Goal: Information Seeking & Learning: Learn about a topic

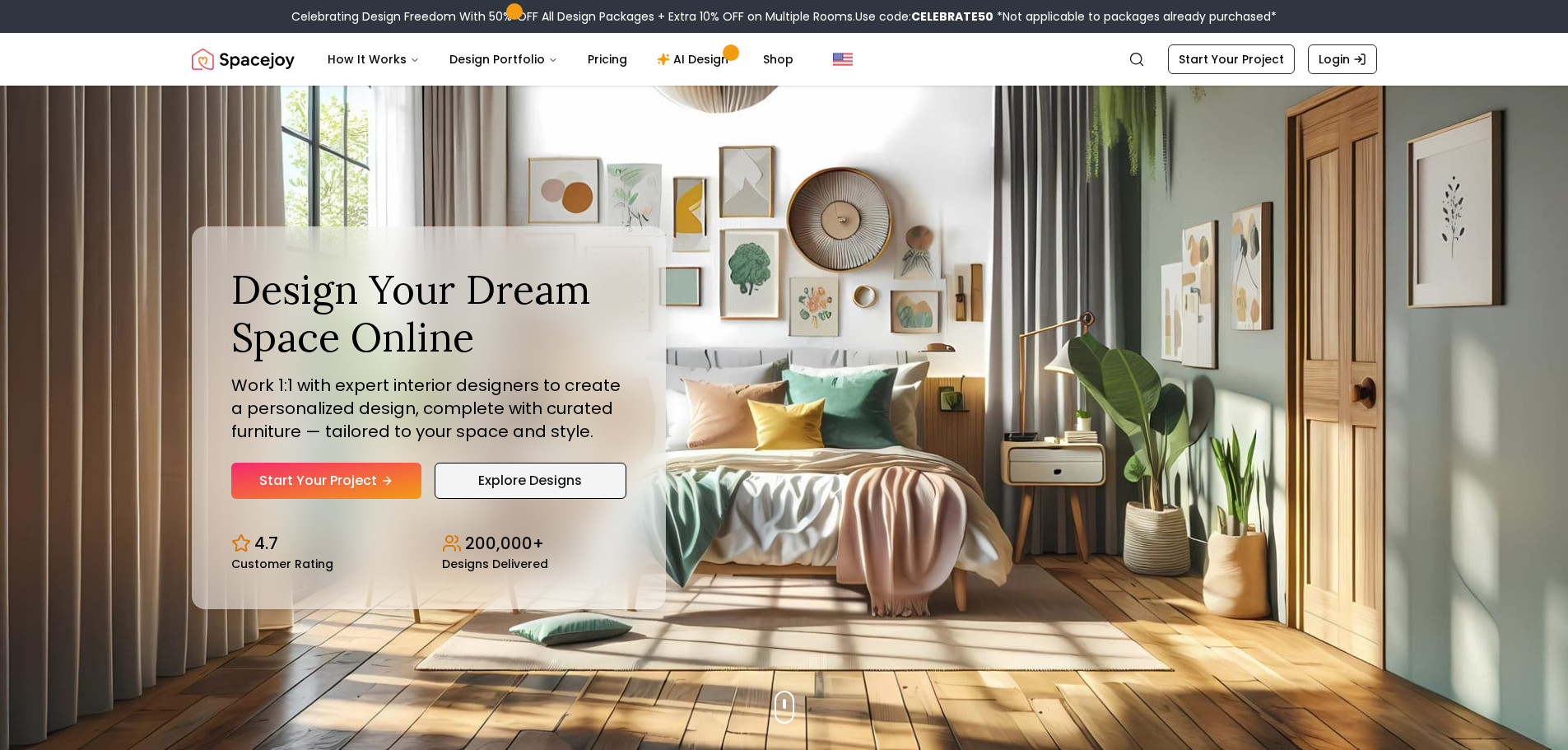
click at [514, 478] on link "Explore Designs" at bounding box center [530, 481] width 192 height 36
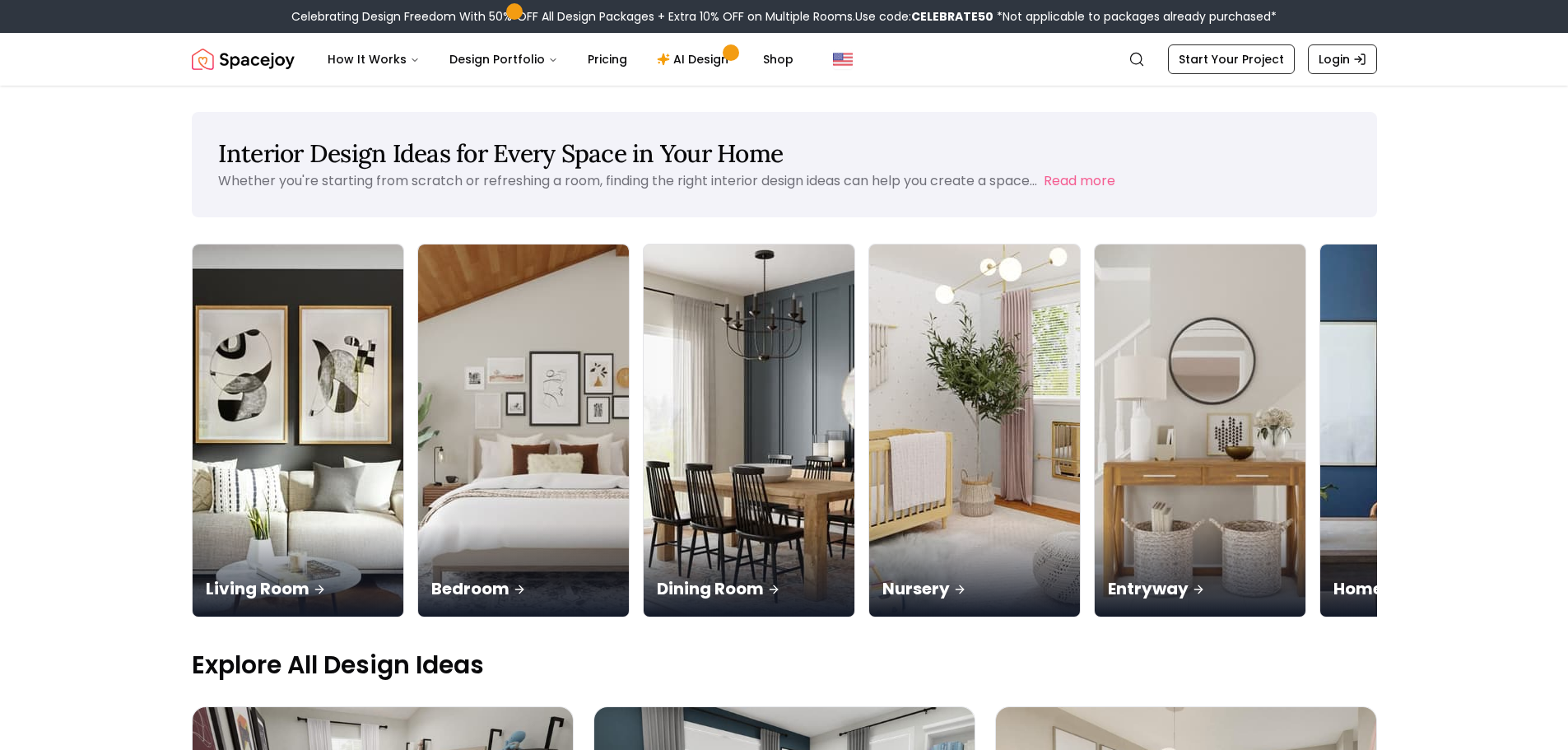
click at [330, 437] on img at bounding box center [298, 430] width 211 height 373
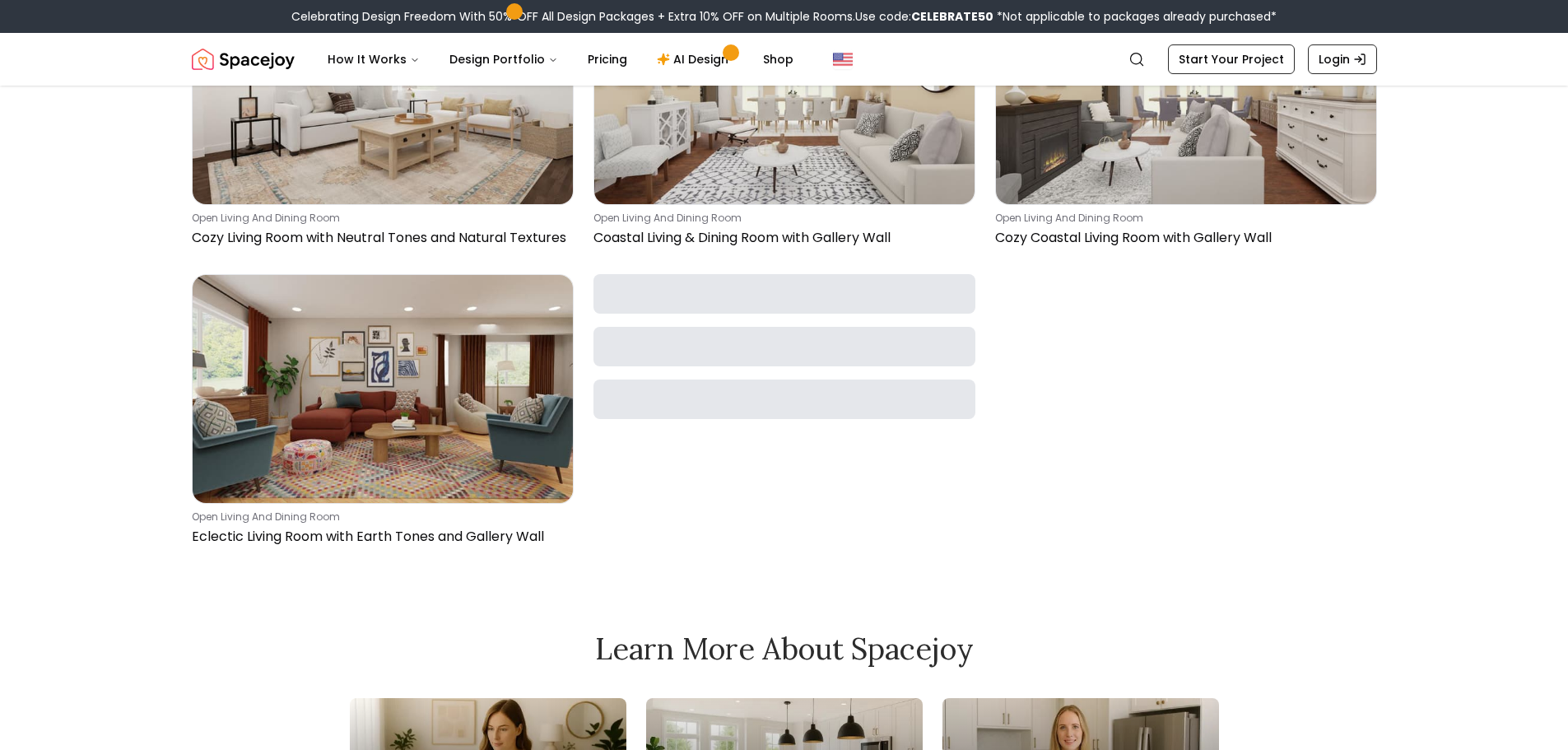
scroll to position [1153, 0]
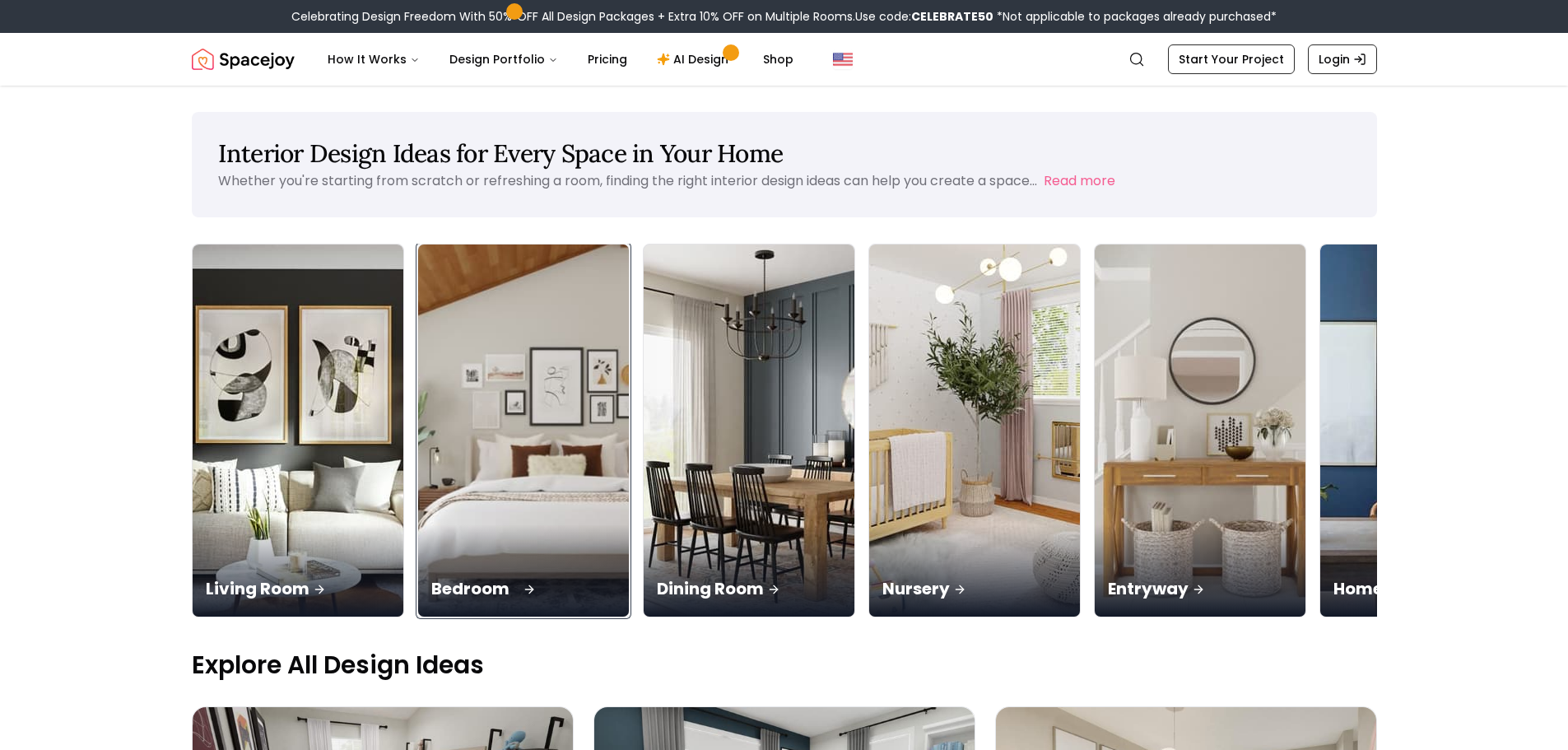
click at [564, 497] on img at bounding box center [523, 431] width 222 height 392
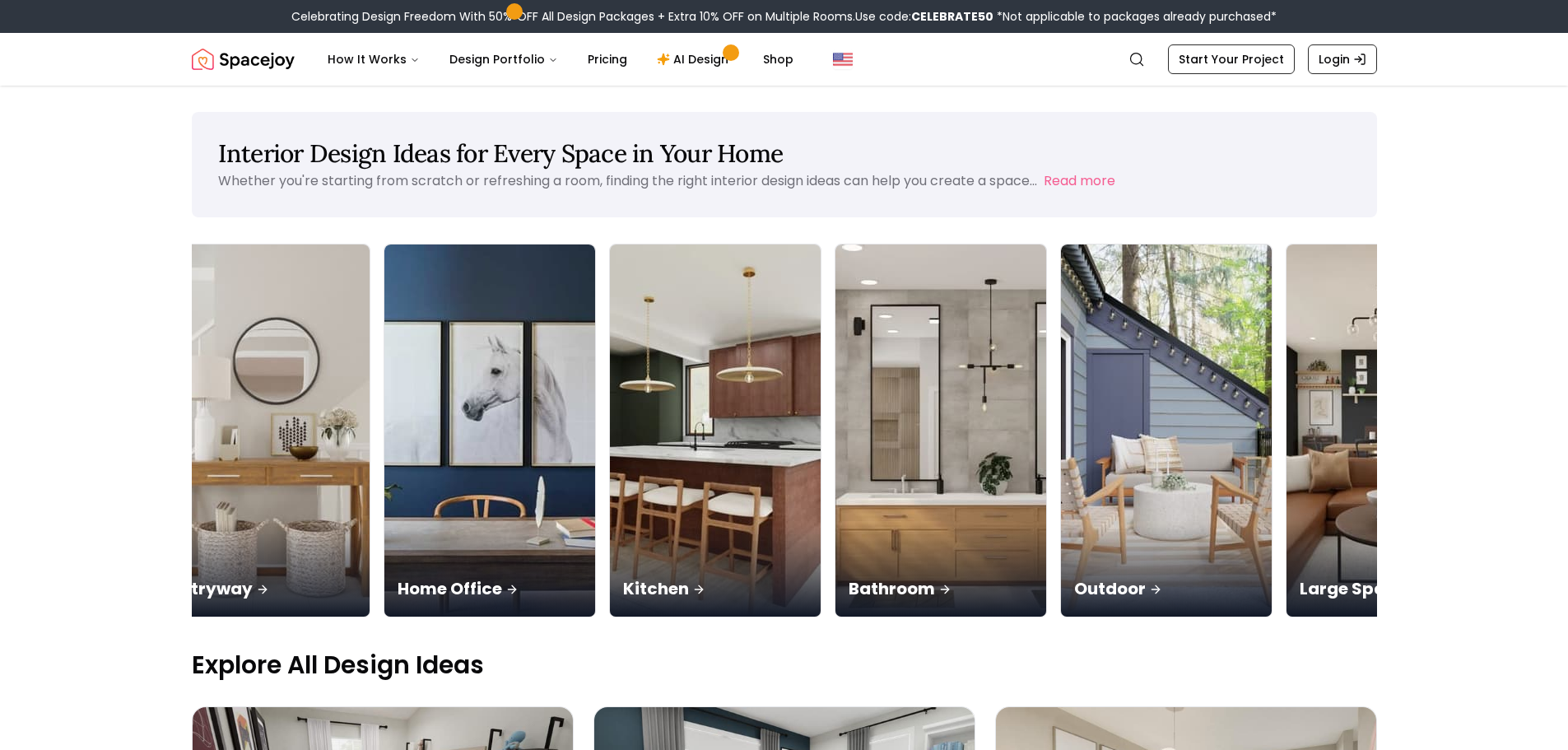
scroll to position [0, 1020]
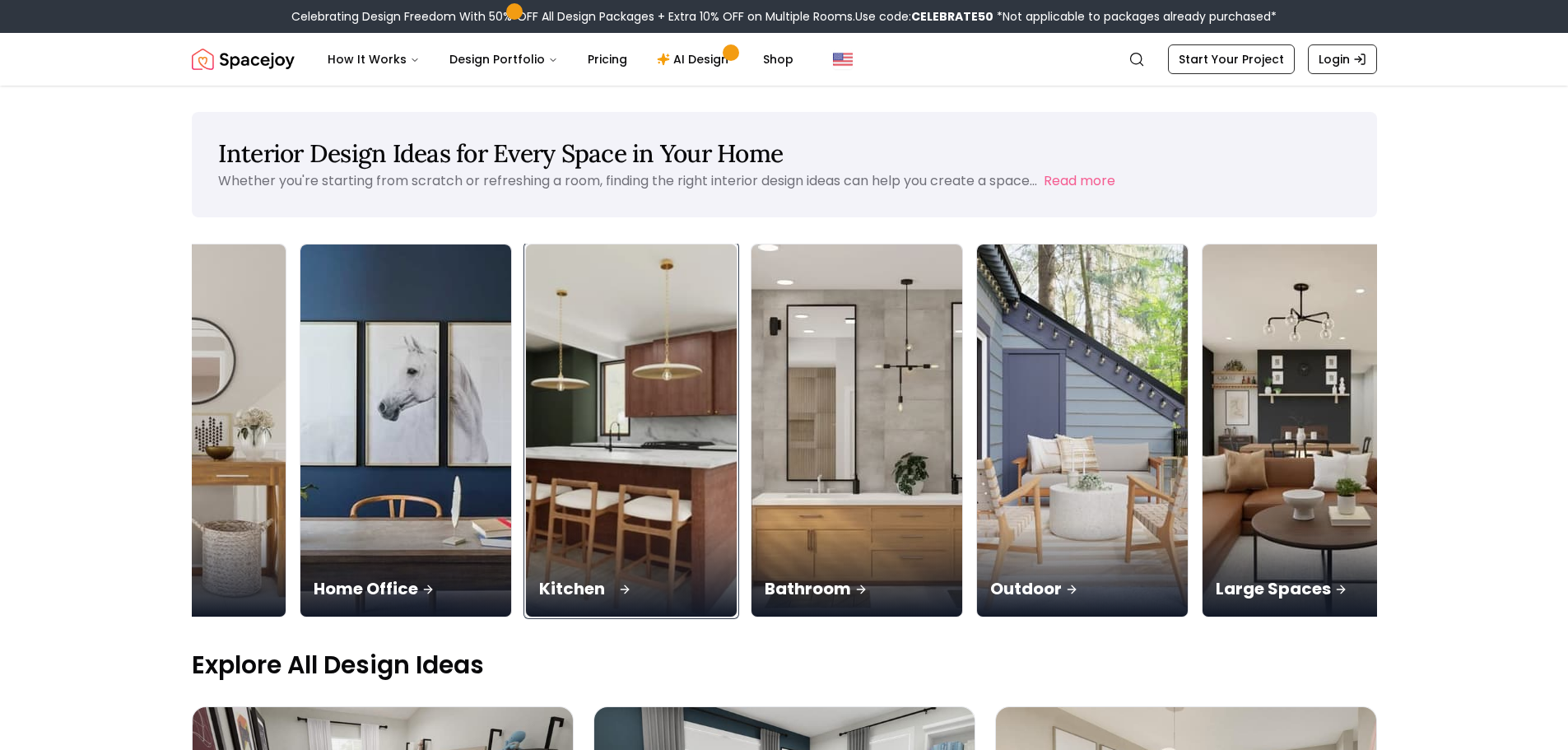
click at [592, 546] on div "Kitchen" at bounding box center [631, 570] width 211 height 92
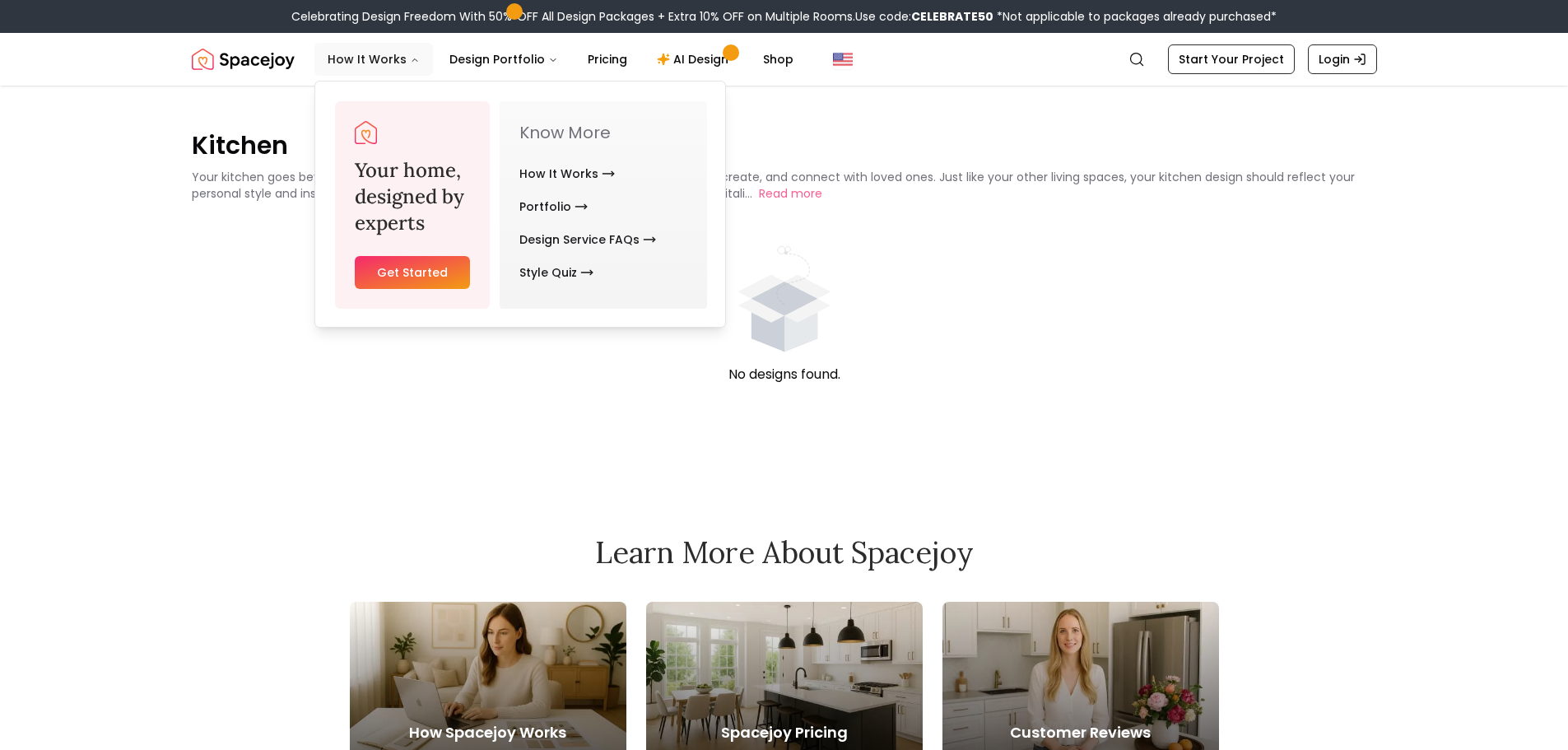
click at [386, 60] on button "How It Works" at bounding box center [373, 60] width 118 height 33
click at [535, 173] on link "How It Works" at bounding box center [567, 174] width 95 height 33
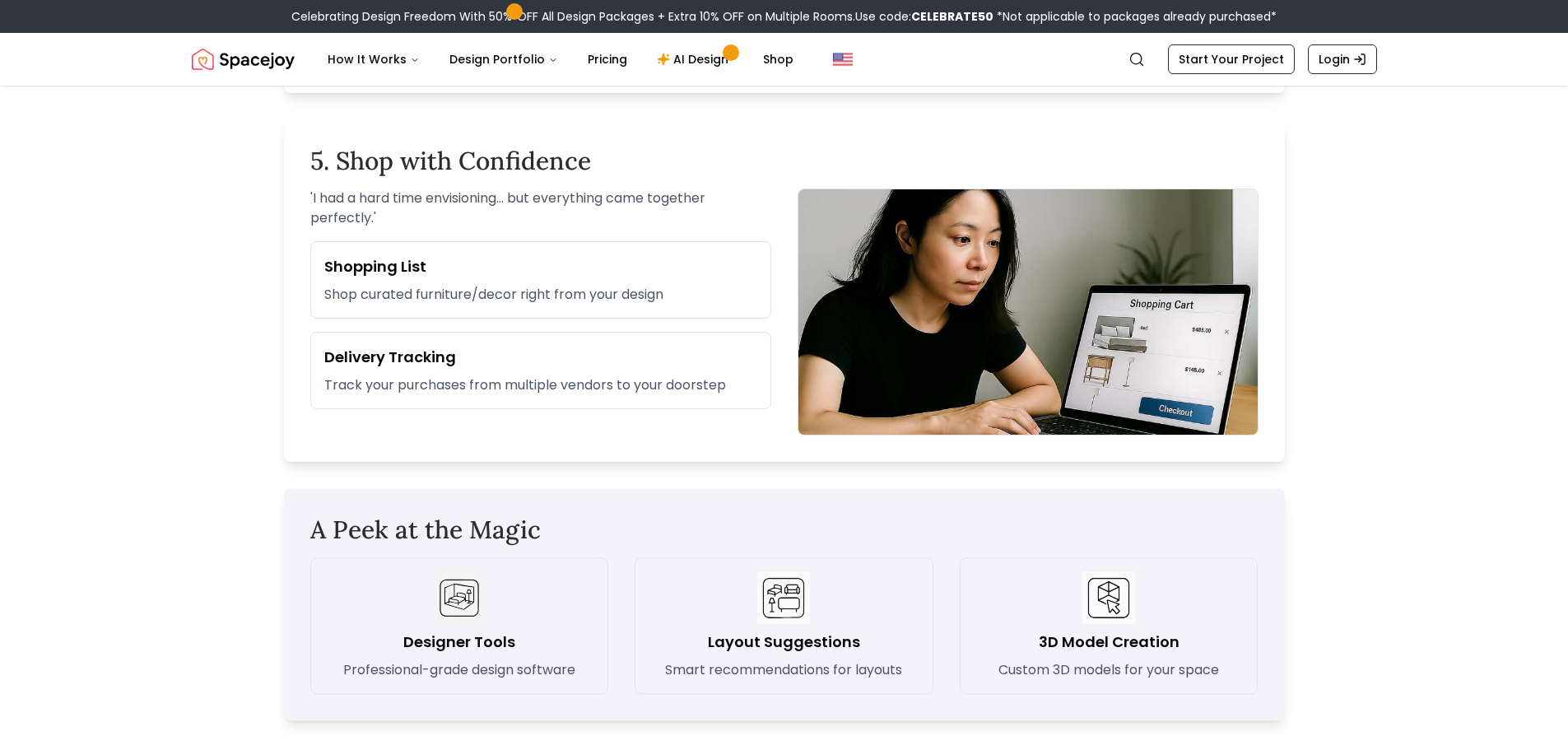
scroll to position [1977, 0]
click at [549, 60] on icon "Main" at bounding box center [554, 60] width 10 height 10
click at [621, 55] on link "Pricing" at bounding box center [607, 60] width 66 height 33
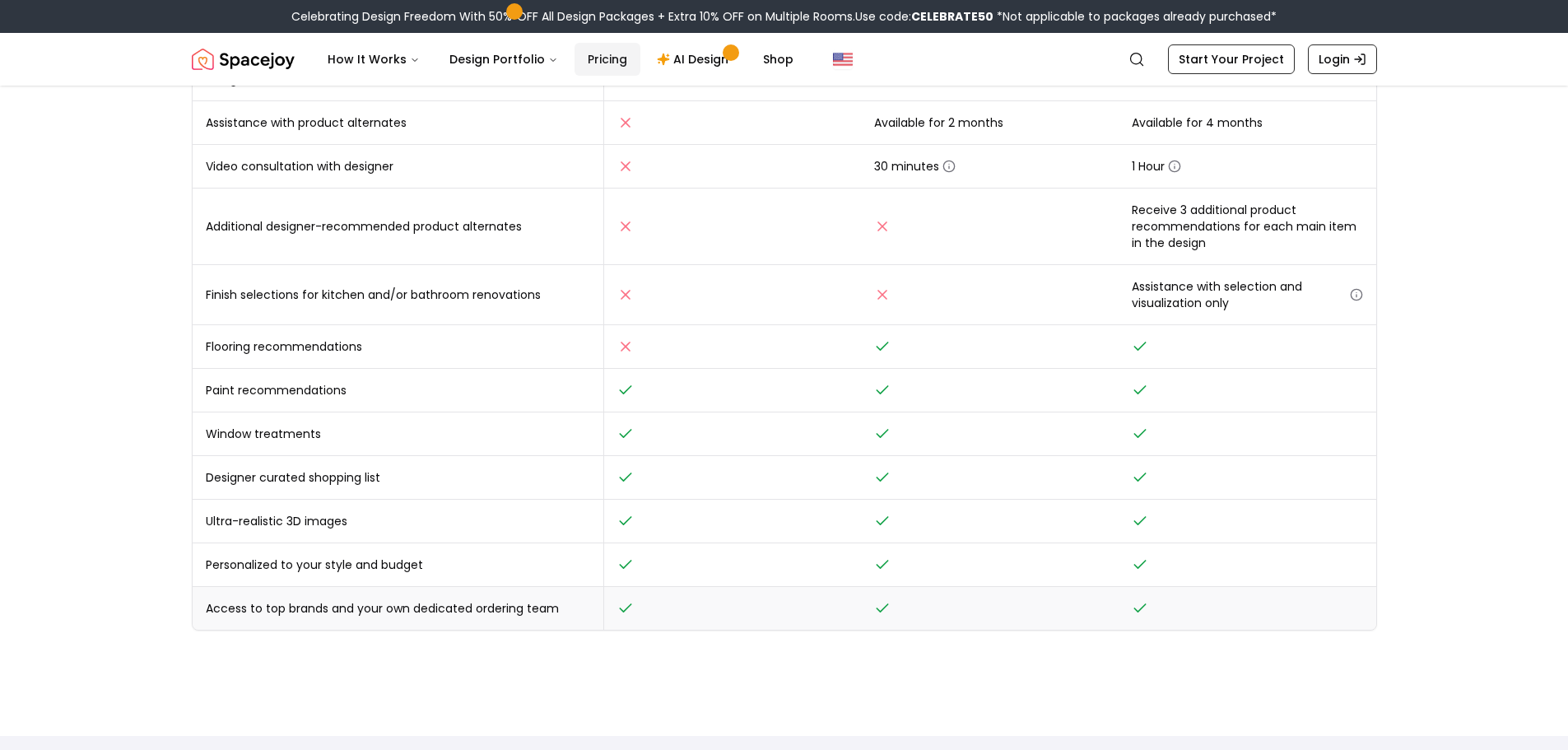
scroll to position [329, 0]
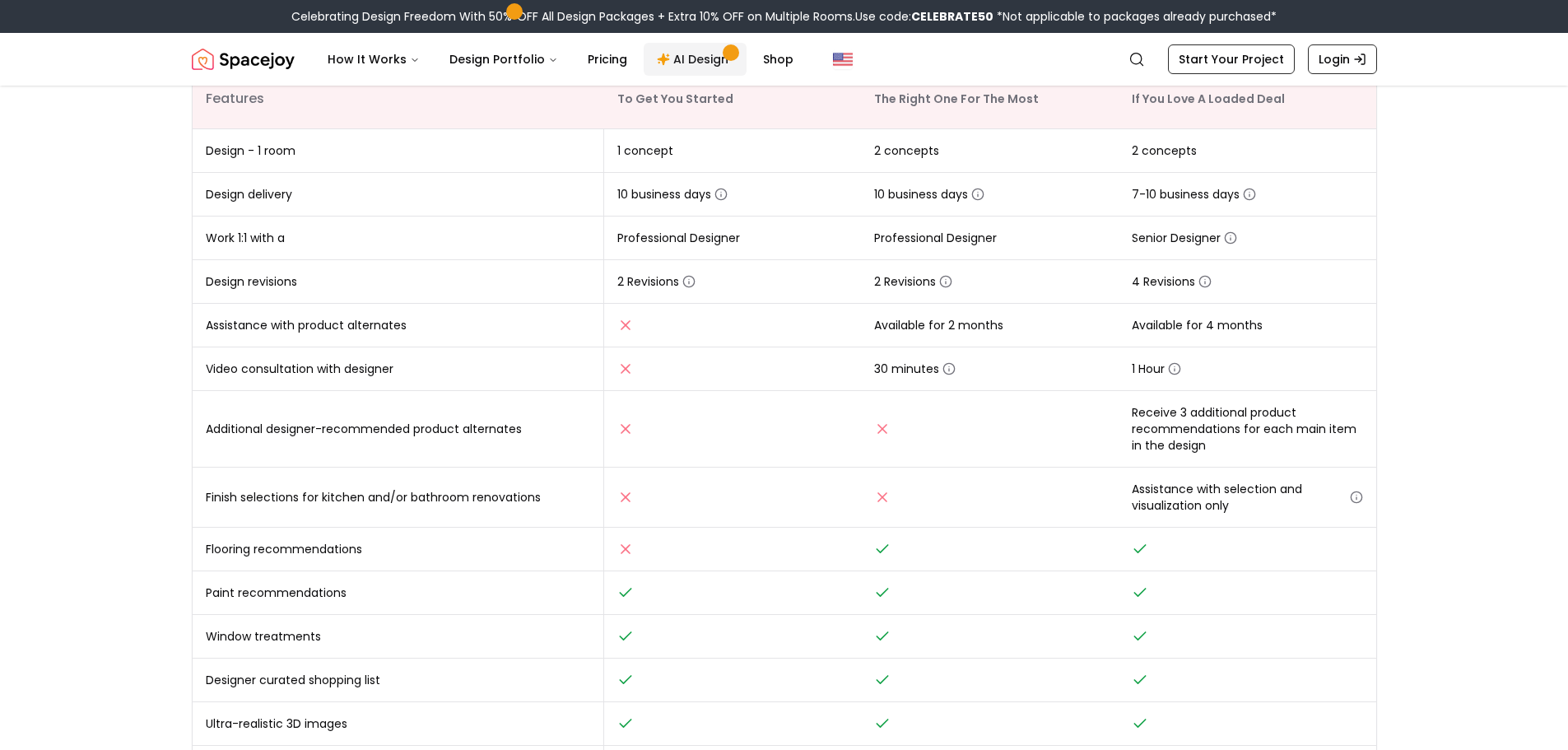
click at [683, 60] on link "AI Design" at bounding box center [695, 60] width 103 height 33
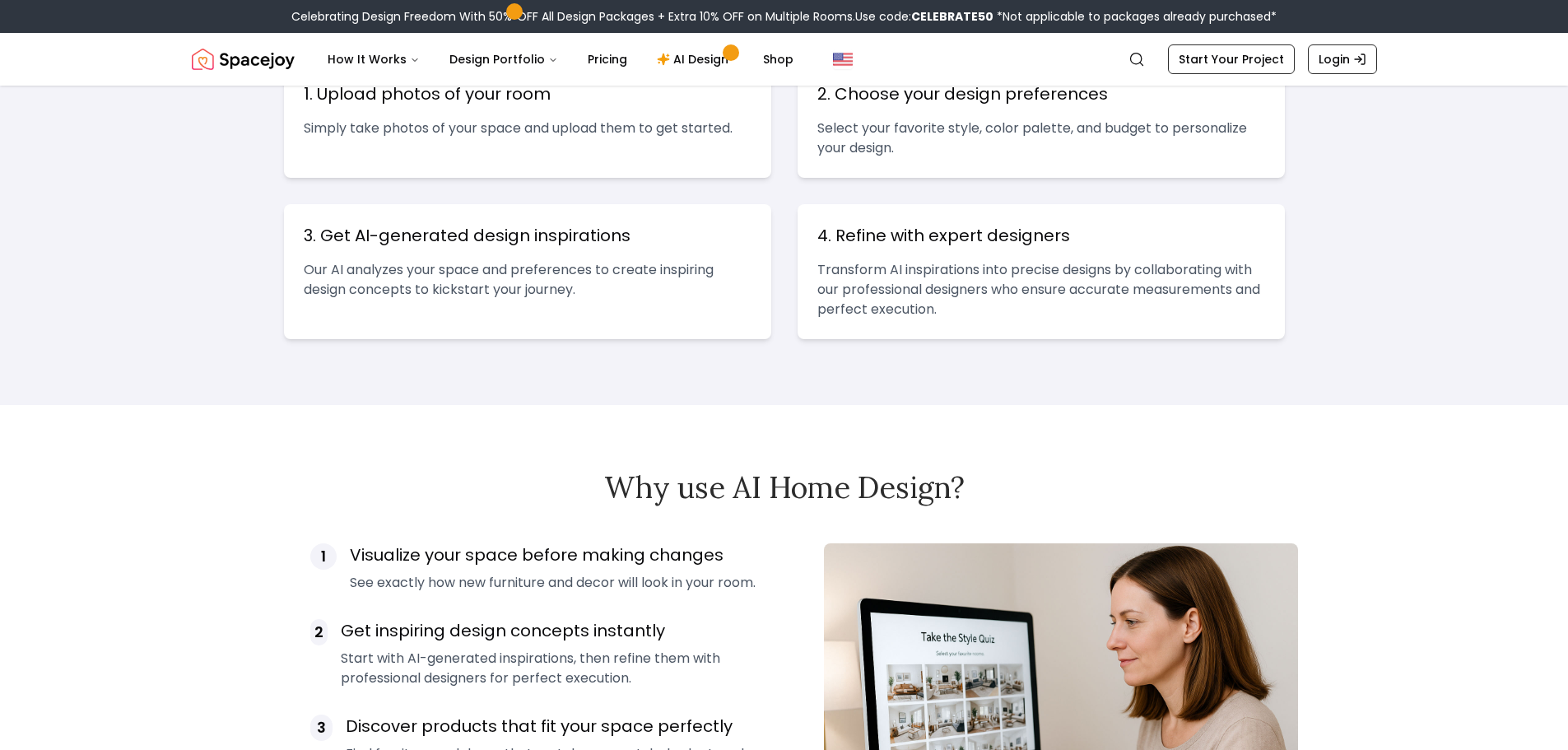
scroll to position [741, 0]
